Goal: Information Seeking & Learning: Check status

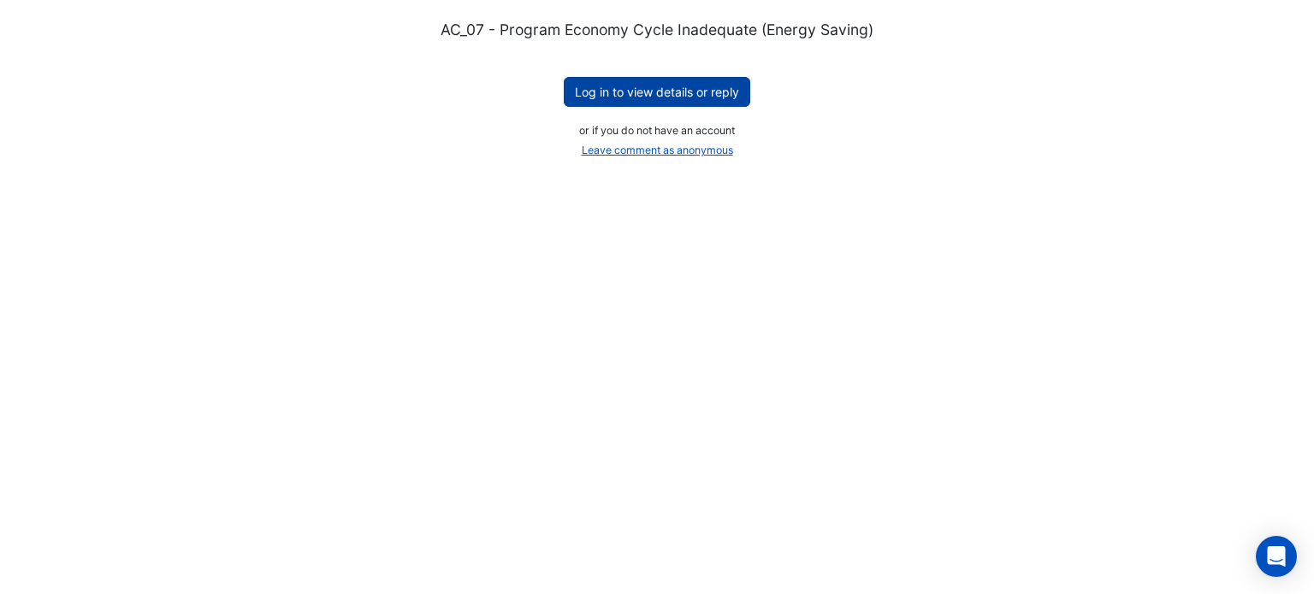
click at [693, 91] on button "Log in to view details or reply" at bounding box center [657, 92] width 186 height 30
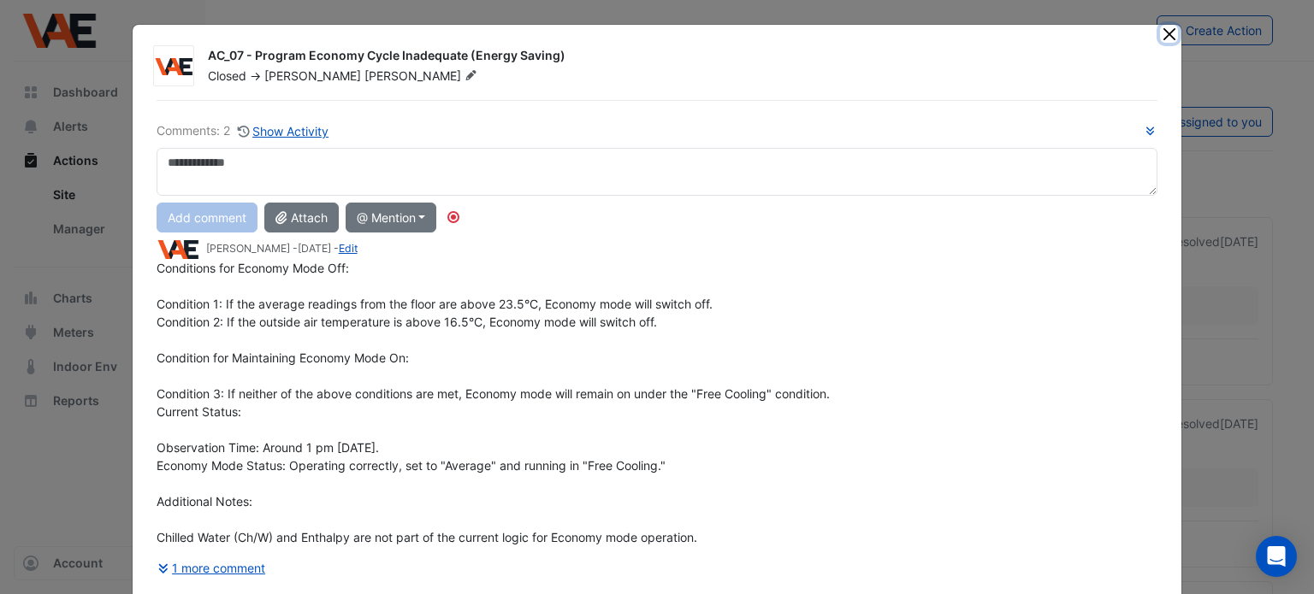
click at [1163, 33] on button "Close" at bounding box center [1169, 34] width 18 height 18
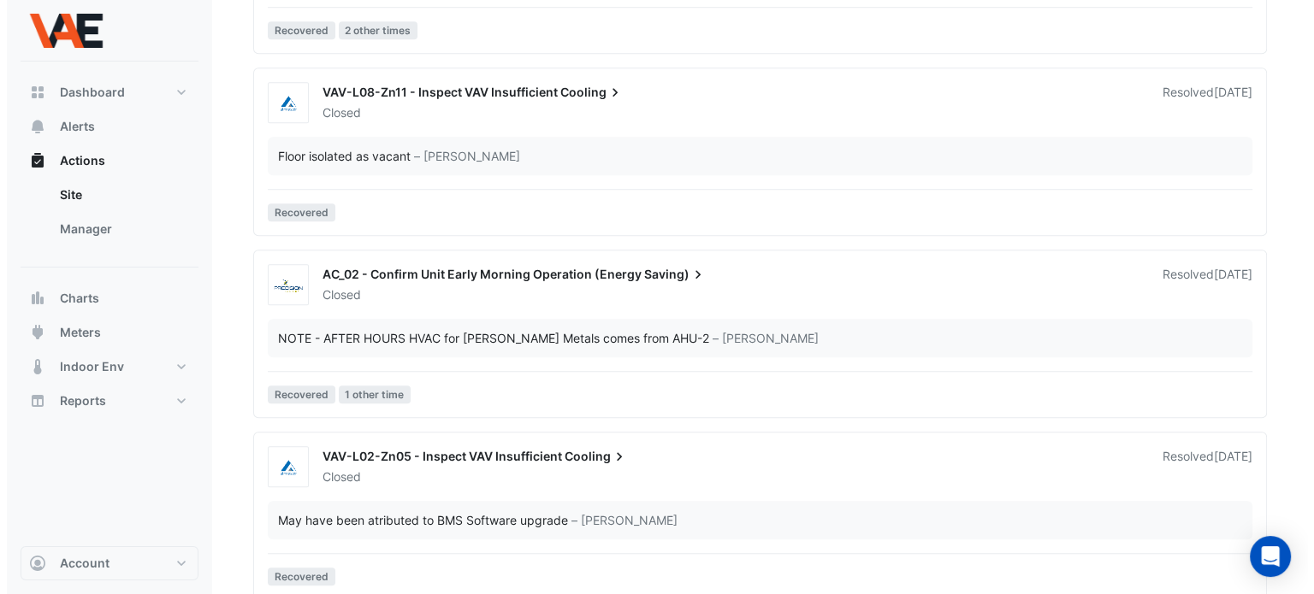
scroll to position [14454, 0]
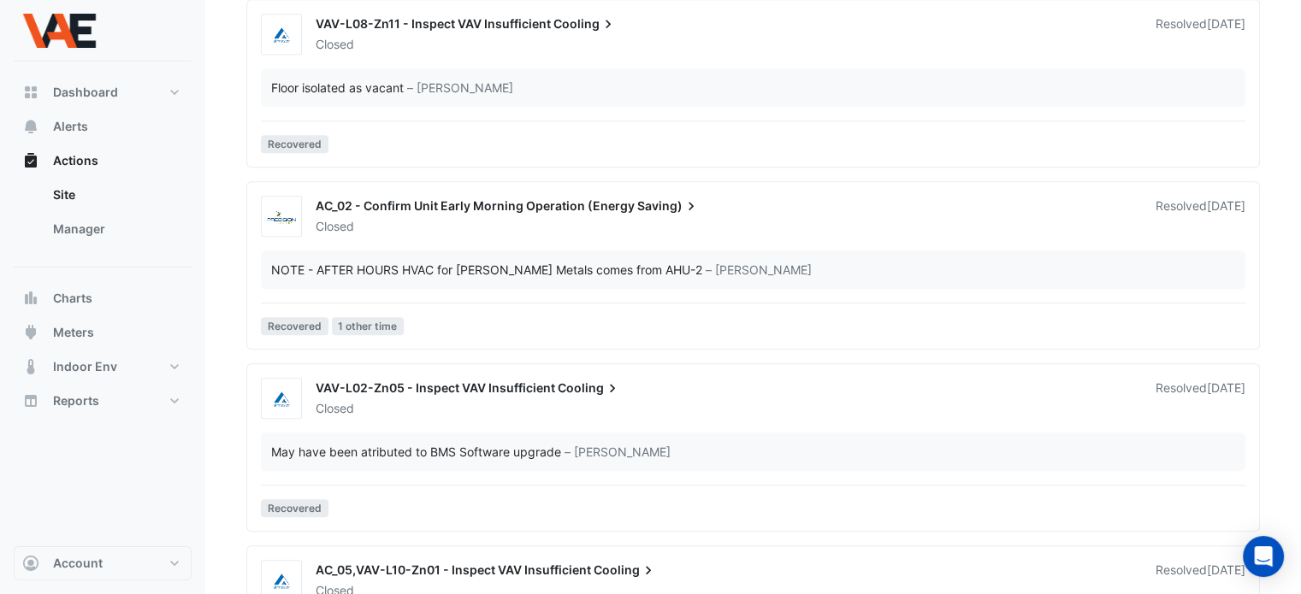
click at [564, 204] on span "AC_02 - Confirm Unit Early Morning Operation (Energy" at bounding box center [475, 205] width 319 height 15
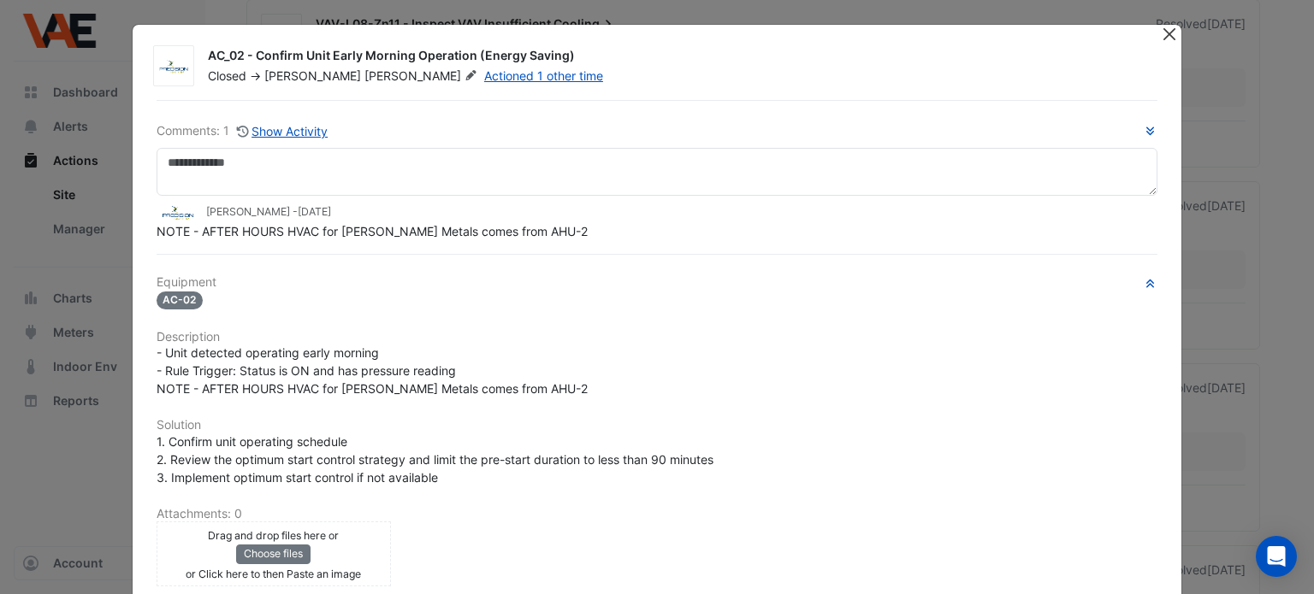
click at [1161, 36] on button "Close" at bounding box center [1169, 34] width 18 height 18
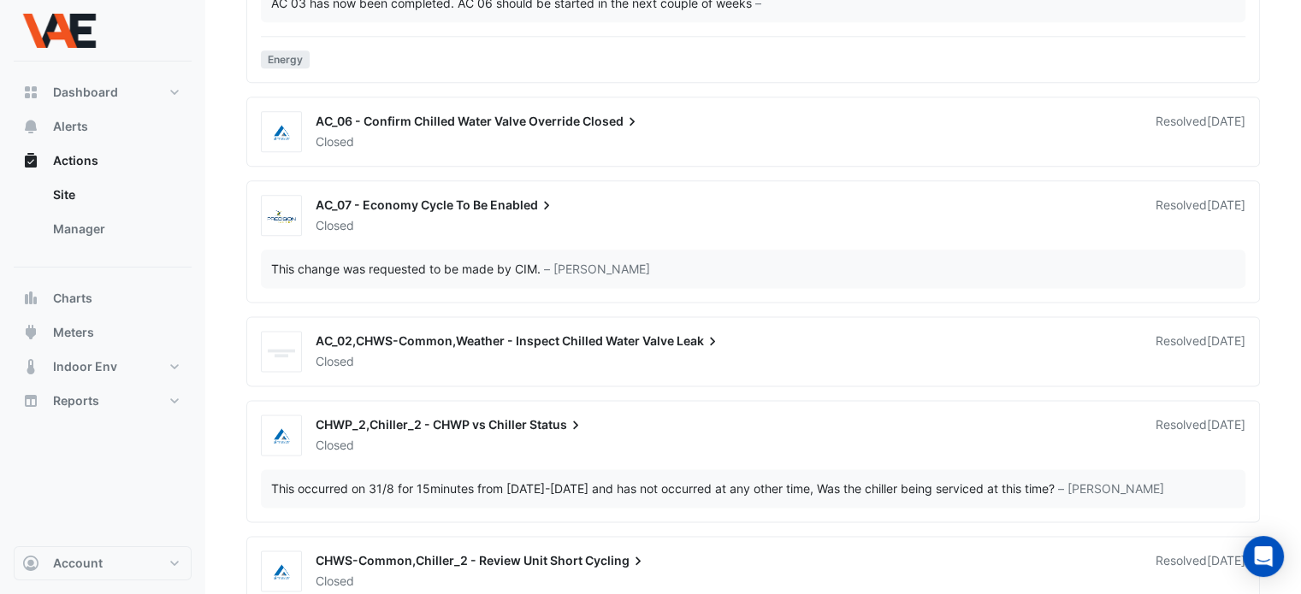
scroll to position [21723, 0]
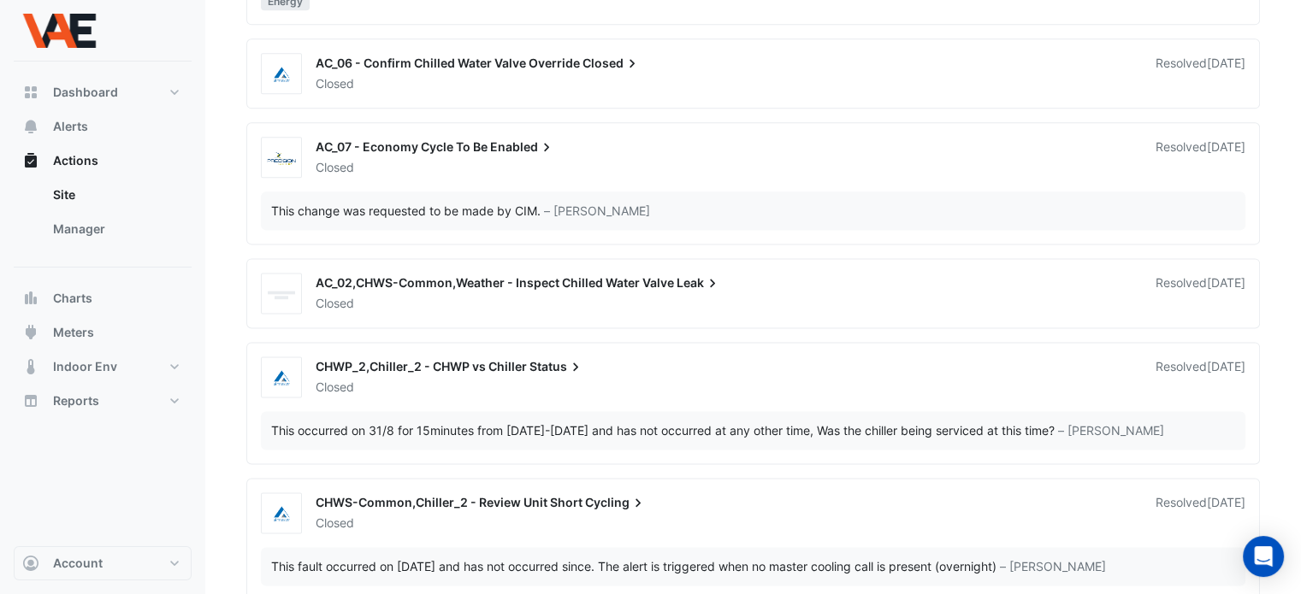
click at [530, 159] on div "Closed" at bounding box center [725, 167] width 823 height 17
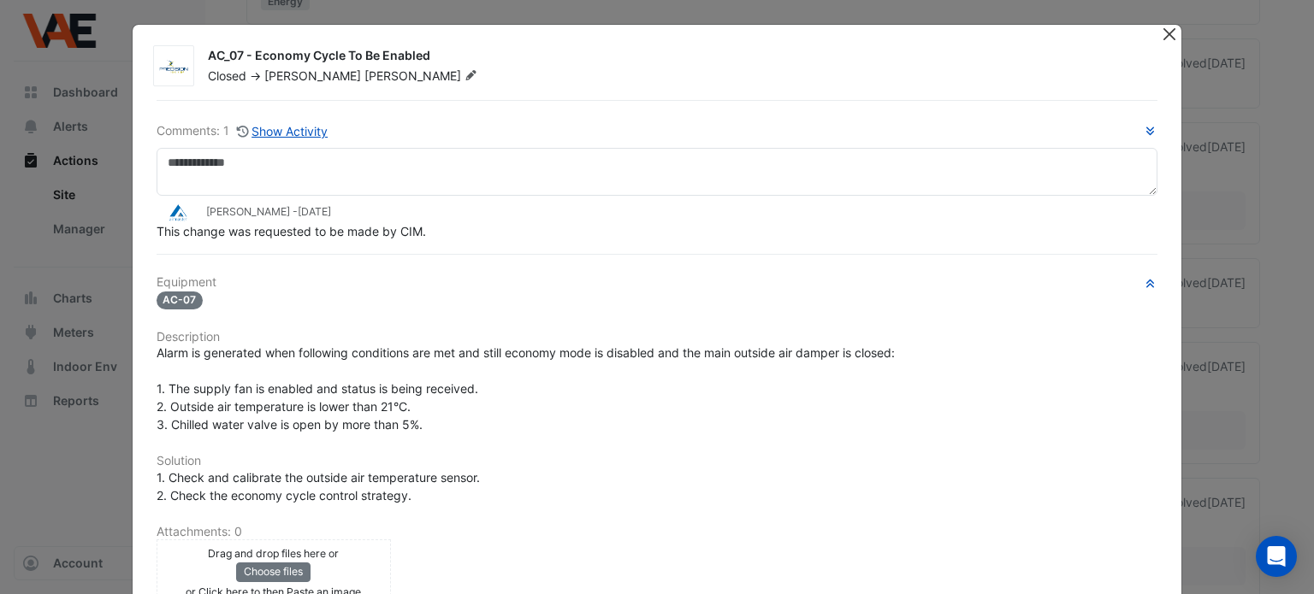
click at [1160, 38] on button "Close" at bounding box center [1169, 34] width 18 height 18
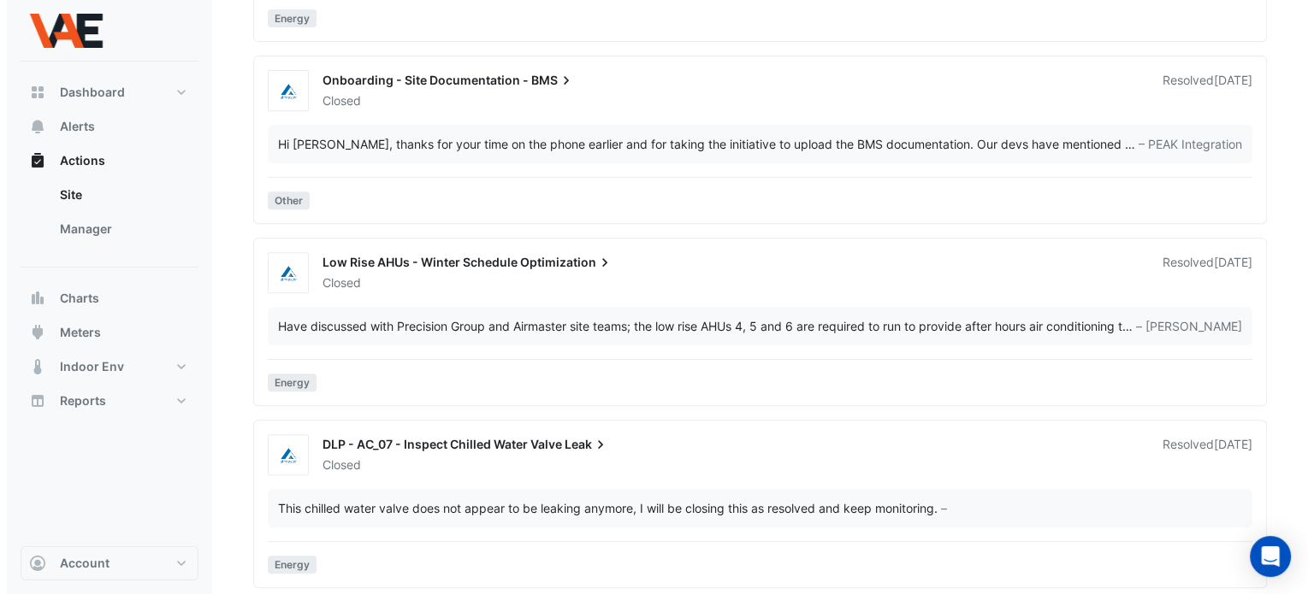
scroll to position [33269, 0]
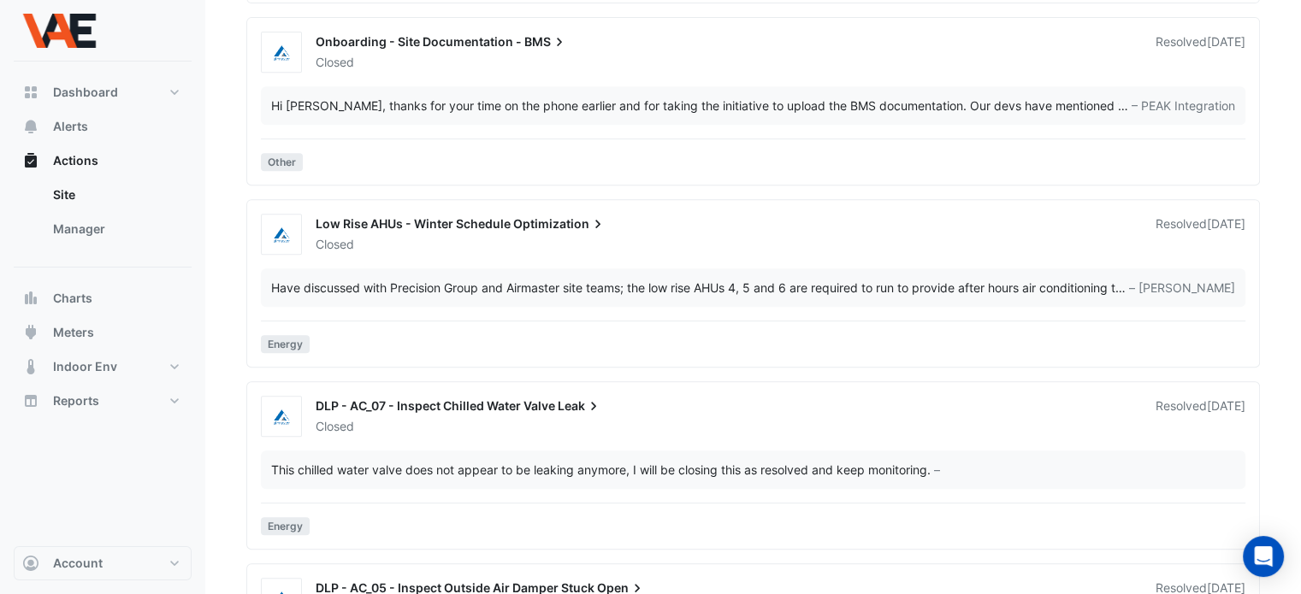
click at [699, 225] on div "Low Rise AHUs - Winter Schedule Optimization" at bounding box center [725, 226] width 819 height 21
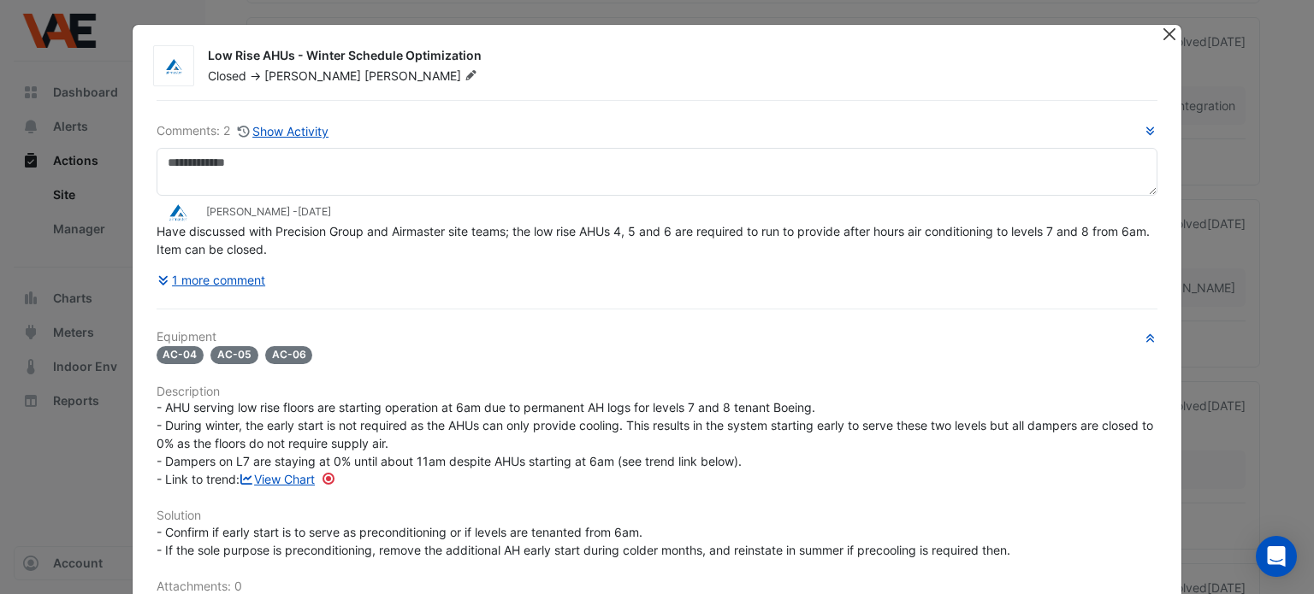
click at [1160, 27] on button "Close" at bounding box center [1169, 34] width 18 height 18
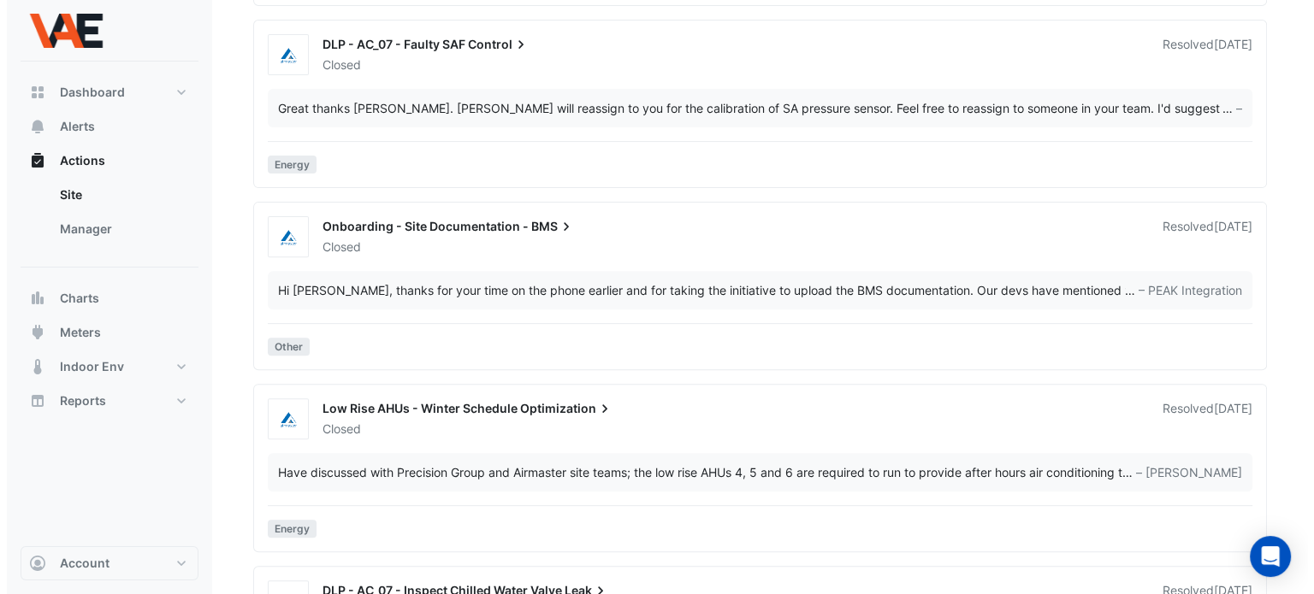
scroll to position [33113, 0]
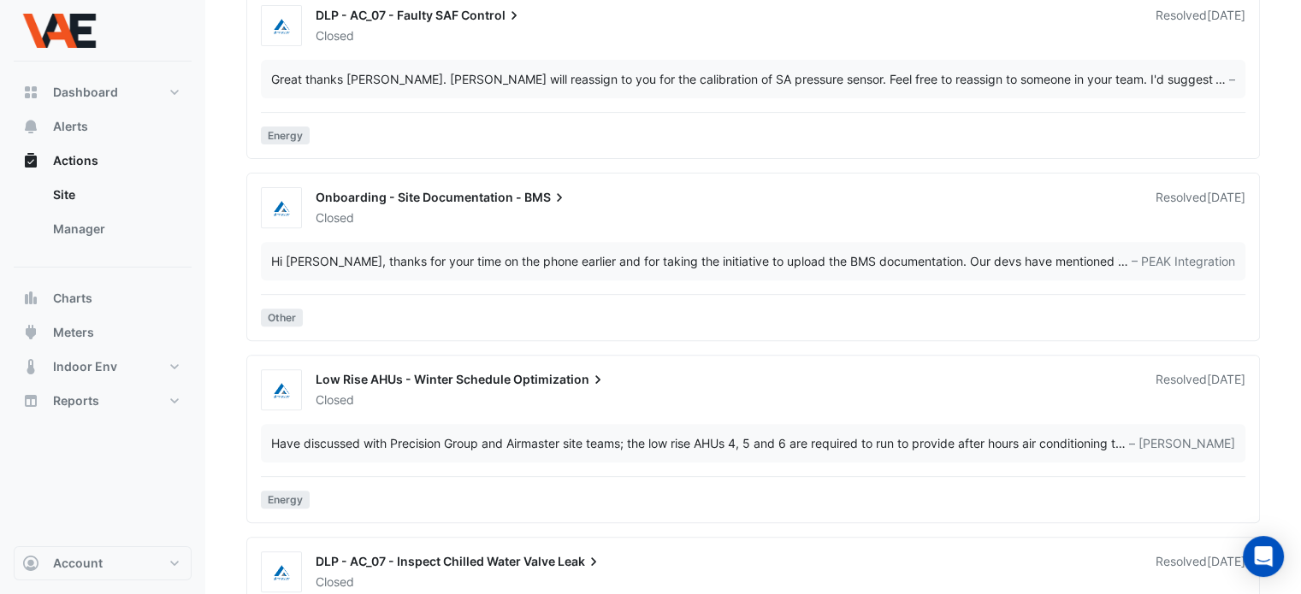
click at [649, 411] on div "Low Rise AHUs - Winter Schedule Optimization Closed Resolved [DATE] Have discus…" at bounding box center [753, 442] width 998 height 146
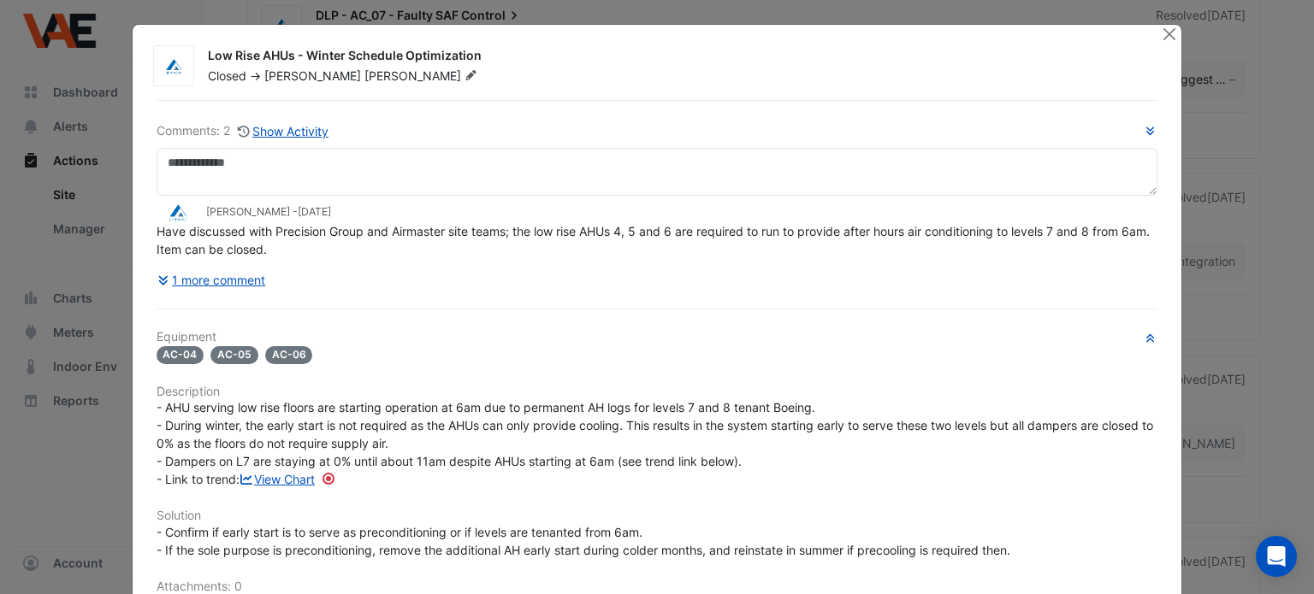
scroll to position [86, 0]
